Goal: Check status: Check status

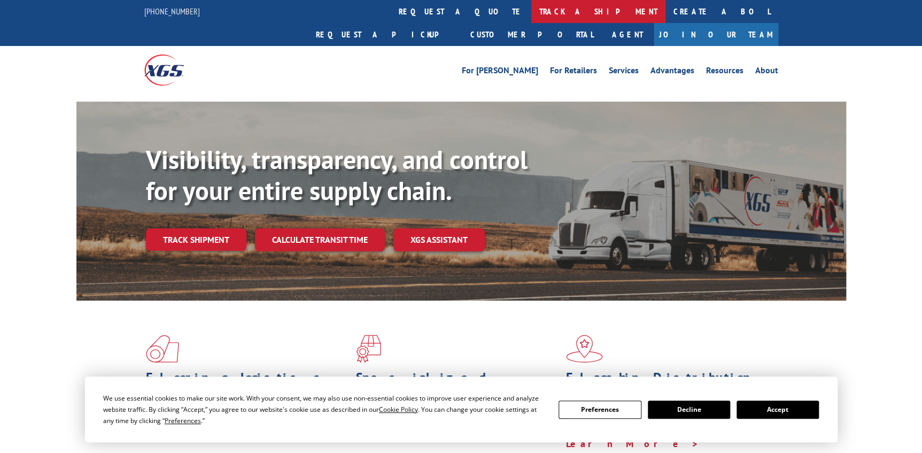
click at [531, 14] on link "track a shipment" at bounding box center [598, 11] width 134 height 23
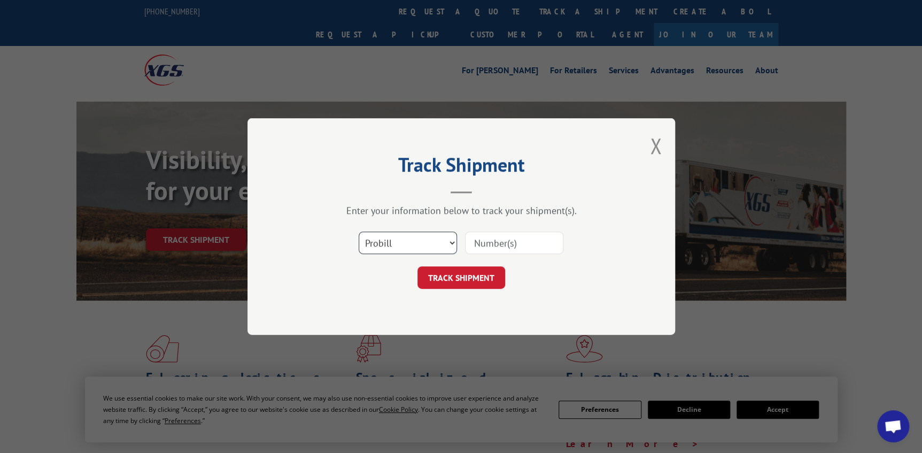
drag, startPoint x: 436, startPoint y: 239, endPoint x: 429, endPoint y: 247, distance: 10.2
click at [436, 239] on select "Select category... Probill BOL PO" at bounding box center [408, 242] width 98 height 22
select select "po"
click at [359, 231] on select "Select category... Probill BOL PO" at bounding box center [408, 242] width 98 height 22
click at [521, 243] on input at bounding box center [514, 242] width 98 height 22
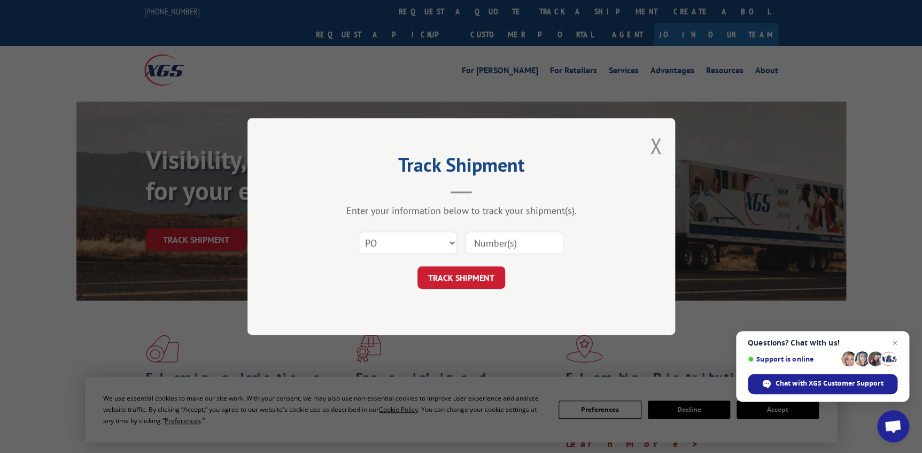
paste input "57511352"
type input "57511352"
click button "TRACK SHIPMENT" at bounding box center [461, 277] width 88 height 22
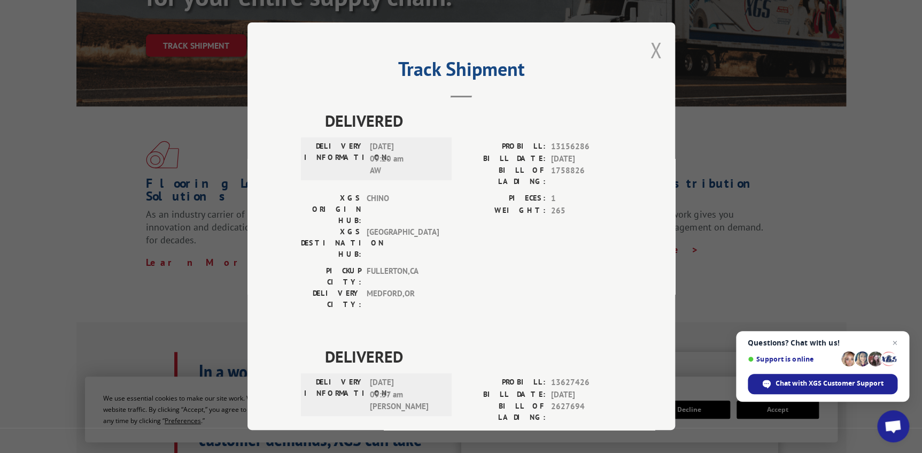
click at [655, 50] on button "Close modal" at bounding box center [656, 50] width 12 height 28
